Goal: Information Seeking & Learning: Learn about a topic

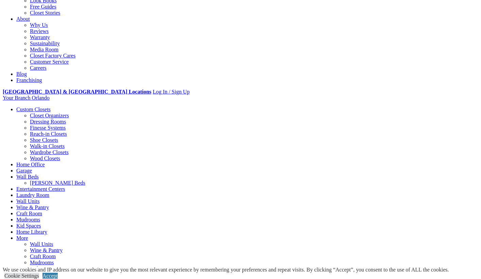
scroll to position [209, 0]
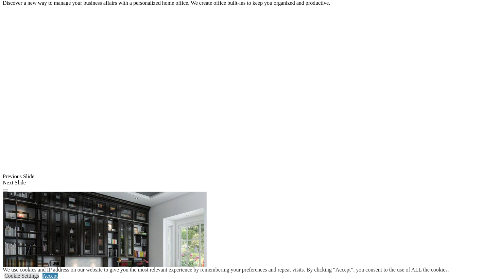
scroll to position [0, 0]
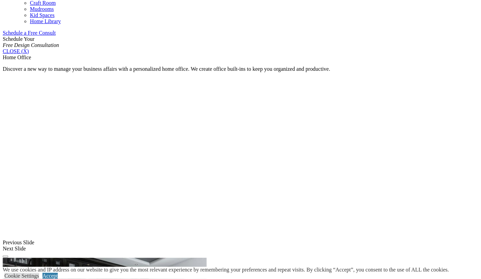
scroll to position [429, 0]
